Goal: Information Seeking & Learning: Learn about a topic

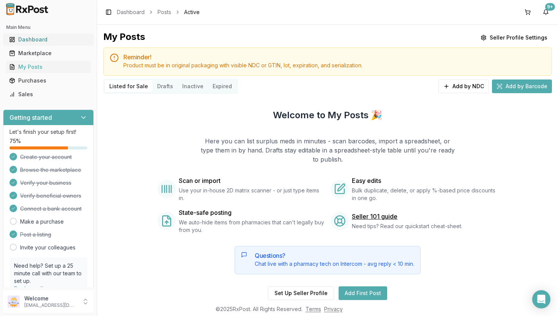
click at [32, 38] on div "Dashboard" at bounding box center [48, 40] width 79 height 8
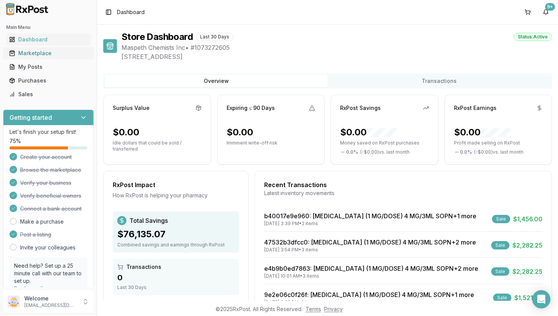
click at [34, 54] on div "Marketplace" at bounding box center [48, 53] width 79 height 8
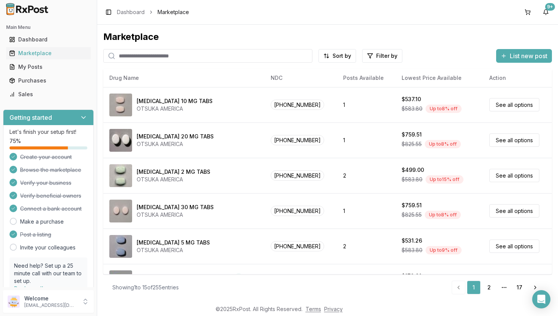
click at [205, 52] on input "search" at bounding box center [207, 56] width 209 height 14
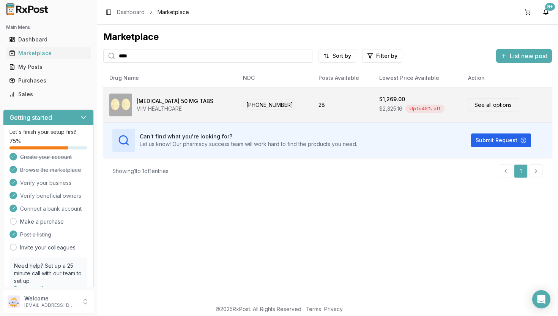
type input "****"
click at [312, 112] on td "28" at bounding box center [342, 104] width 61 height 35
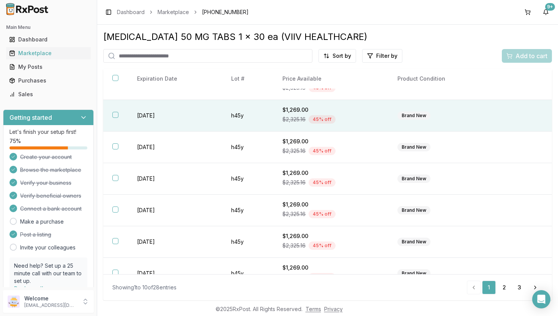
scroll to position [130, 0]
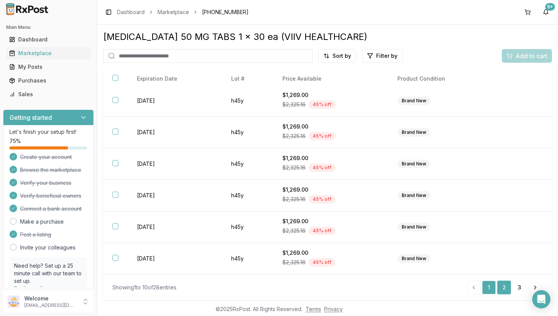
click at [507, 286] on link "2" at bounding box center [504, 287] width 14 height 14
click at [520, 287] on link "3" at bounding box center [520, 287] width 14 height 14
